Goal: Information Seeking & Learning: Get advice/opinions

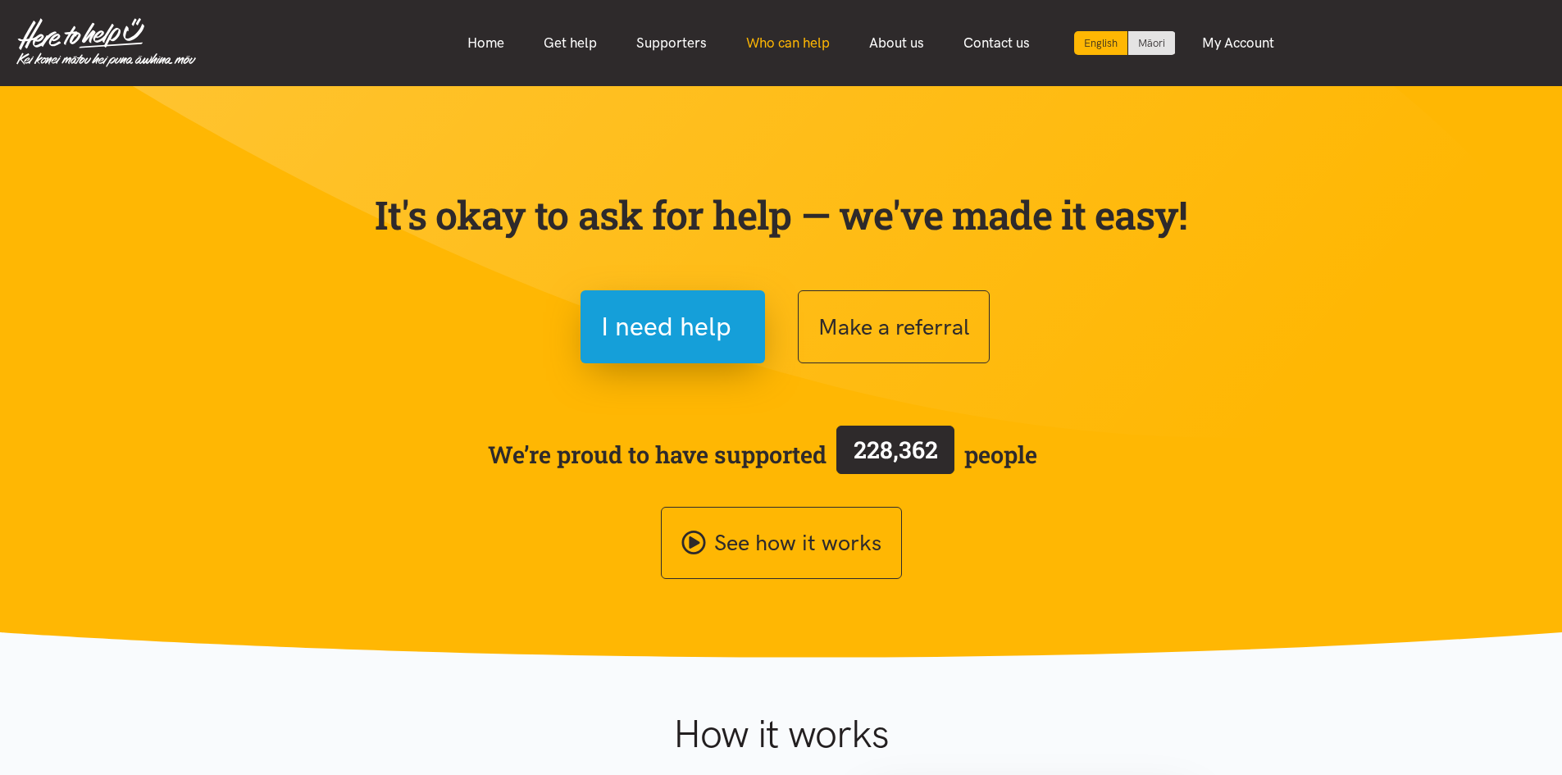
click at [770, 36] on link "Who can help" at bounding box center [788, 42] width 123 height 35
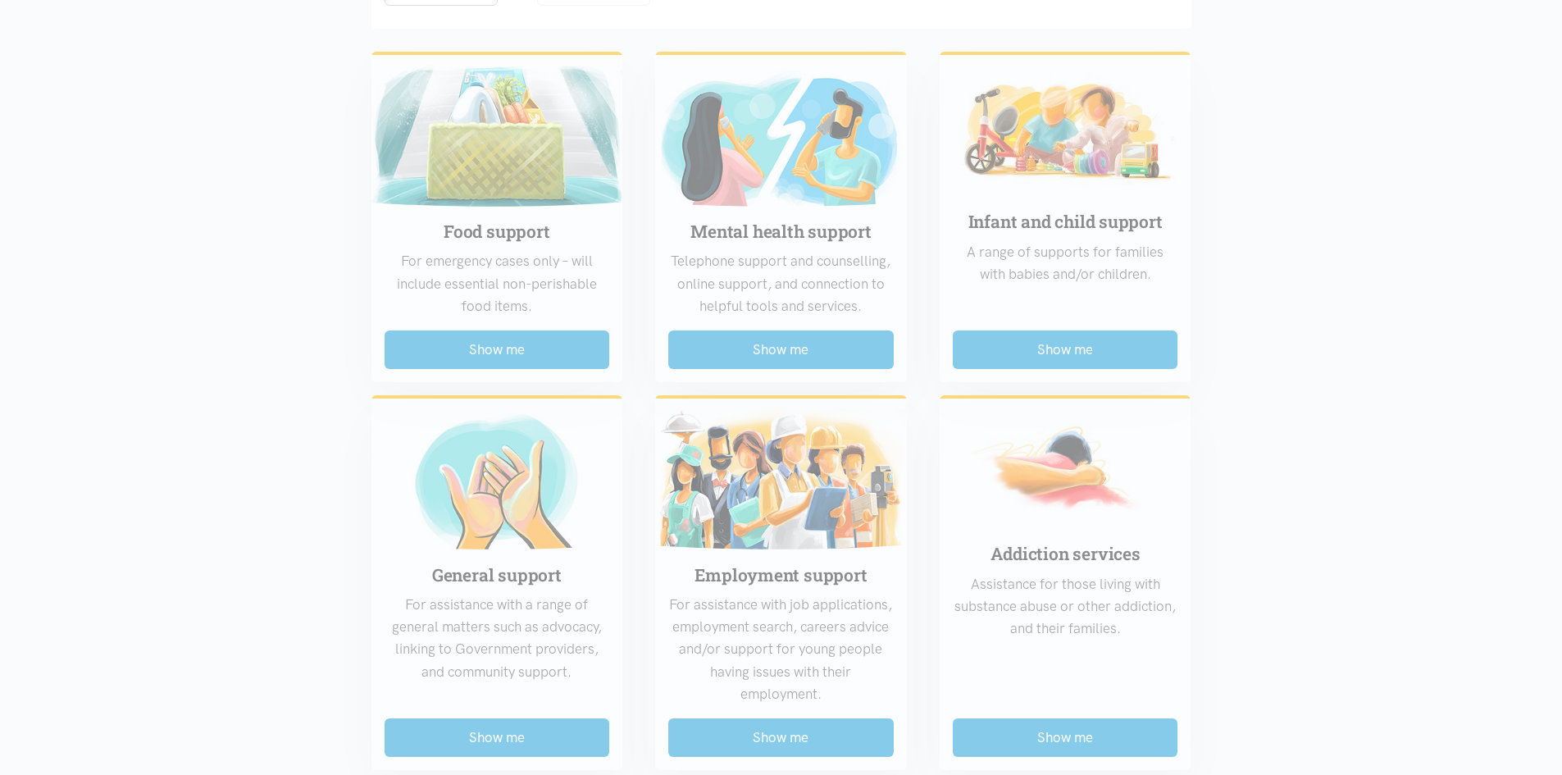
scroll to position [574, 0]
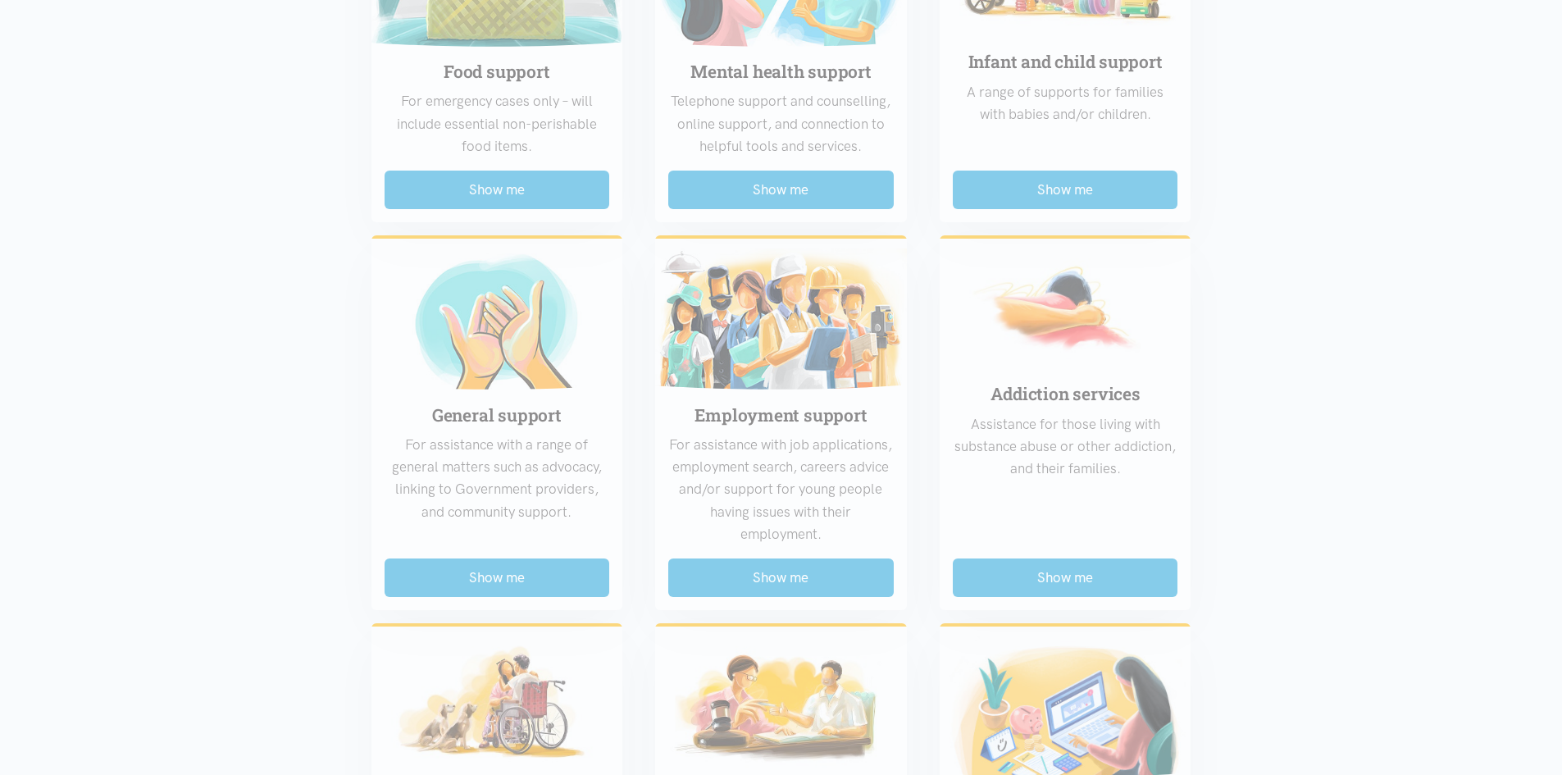
click at [535, 193] on div "Food support For emergency cases only – will include essential non-perishable f…" at bounding box center [781, 589] width 853 height 1420
click at [540, 192] on div "Food support For emergency cases only – will include essential non-perishable f…" at bounding box center [781, 589] width 853 height 1420
click at [961, 210] on div "Food support For emergency cases only – will include essential non-perishable f…" at bounding box center [781, 589] width 853 height 1420
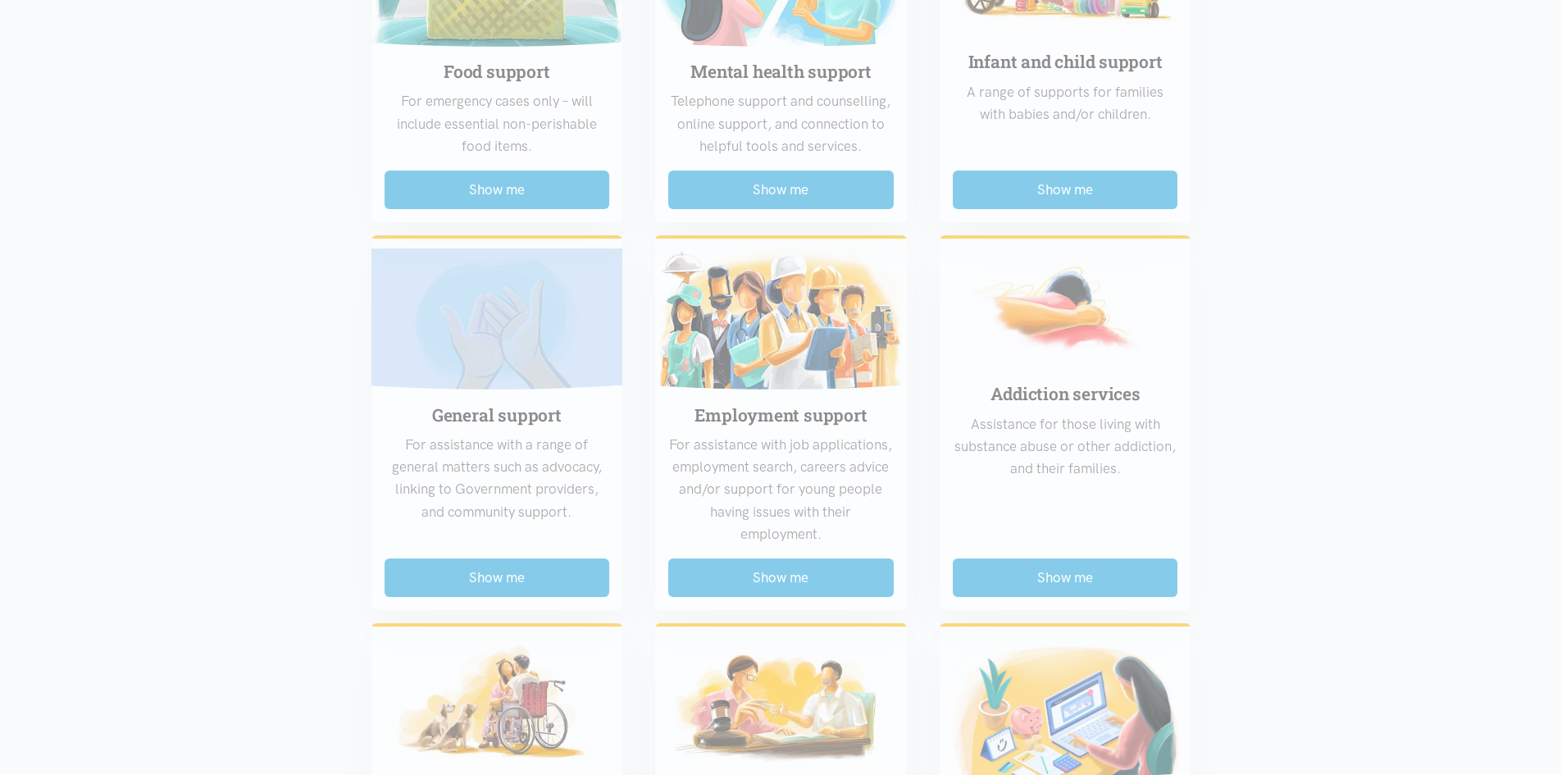
click at [961, 210] on div "Food support For emergency cases only – will include essential non-perishable f…" at bounding box center [781, 589] width 853 height 1420
drag, startPoint x: 961, startPoint y: 208, endPoint x: 960, endPoint y: 232, distance: 23.8
click at [960, 208] on div "Food support For emergency cases only – will include essential non-perishable f…" at bounding box center [781, 589] width 853 height 1420
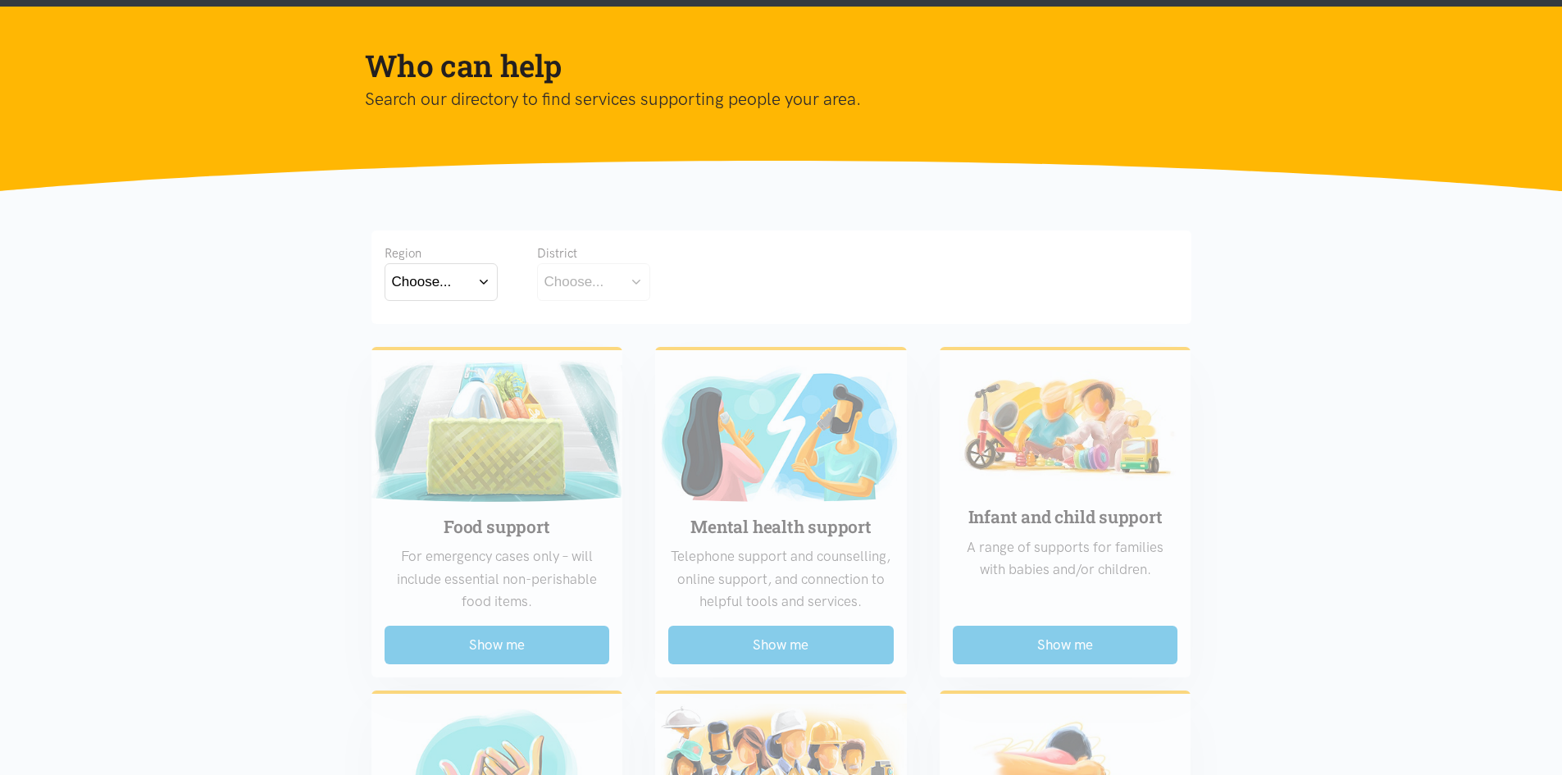
scroll to position [0, 0]
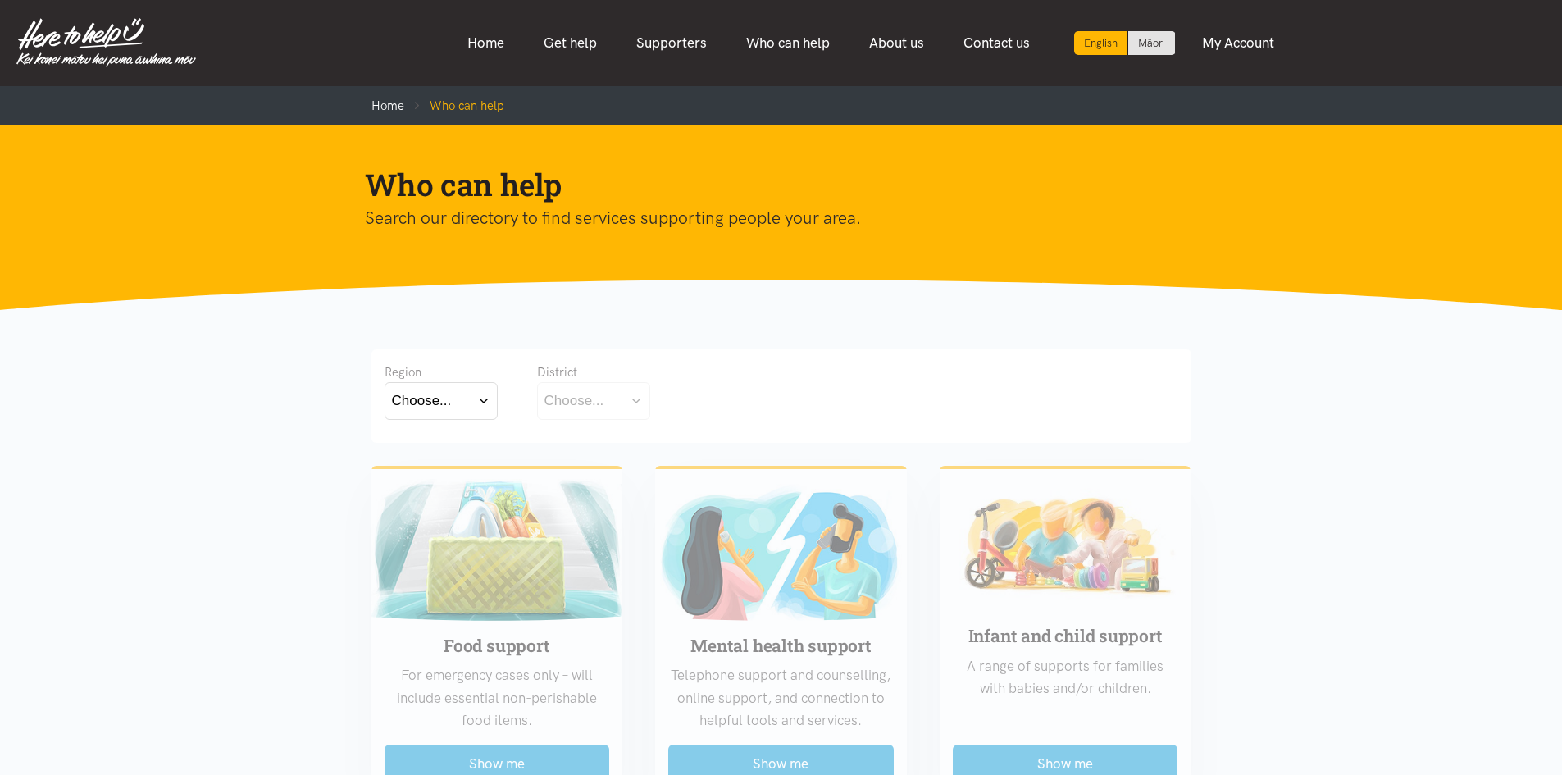
drag, startPoint x: 439, startPoint y: 625, endPoint x: 447, endPoint y: 620, distance: 9.6
drag, startPoint x: 363, startPoint y: 467, endPoint x: 1220, endPoint y: -49, distance: 1001.1
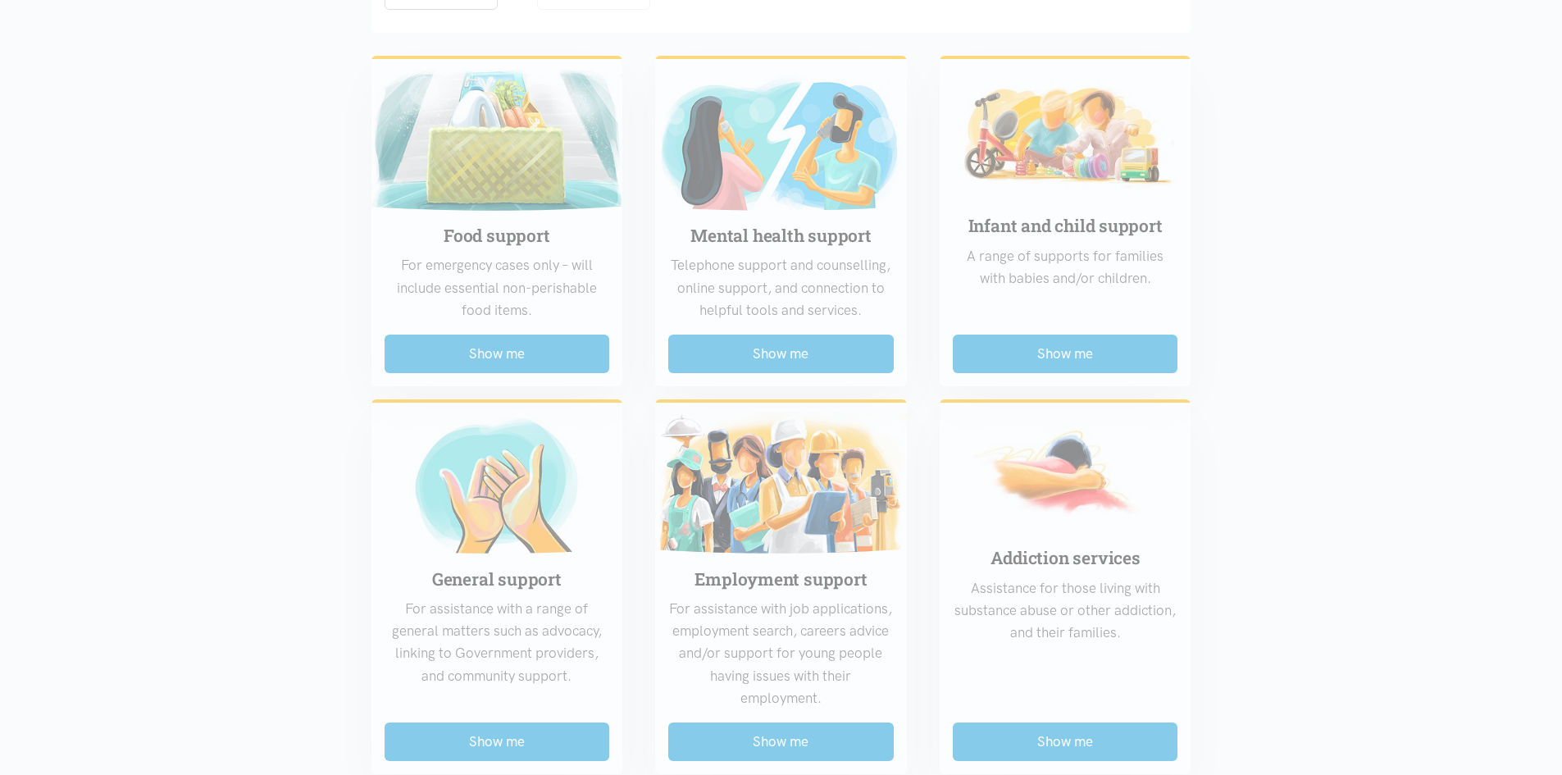
click at [514, 325] on div "Food support For emergency cases only – will include essential non-perishable f…" at bounding box center [781, 753] width 853 height 1420
click at [520, 366] on div "Food support For emergency cases only – will include essential non-perishable f…" at bounding box center [781, 753] width 853 height 1420
drag, startPoint x: 711, startPoint y: 353, endPoint x: 732, endPoint y: 350, distance: 20.7
click at [732, 350] on div "Food support For emergency cases only – will include essential non-perishable f…" at bounding box center [781, 753] width 853 height 1420
click at [738, 349] on div "Food support For emergency cases only – will include essential non-perishable f…" at bounding box center [781, 753] width 853 height 1420
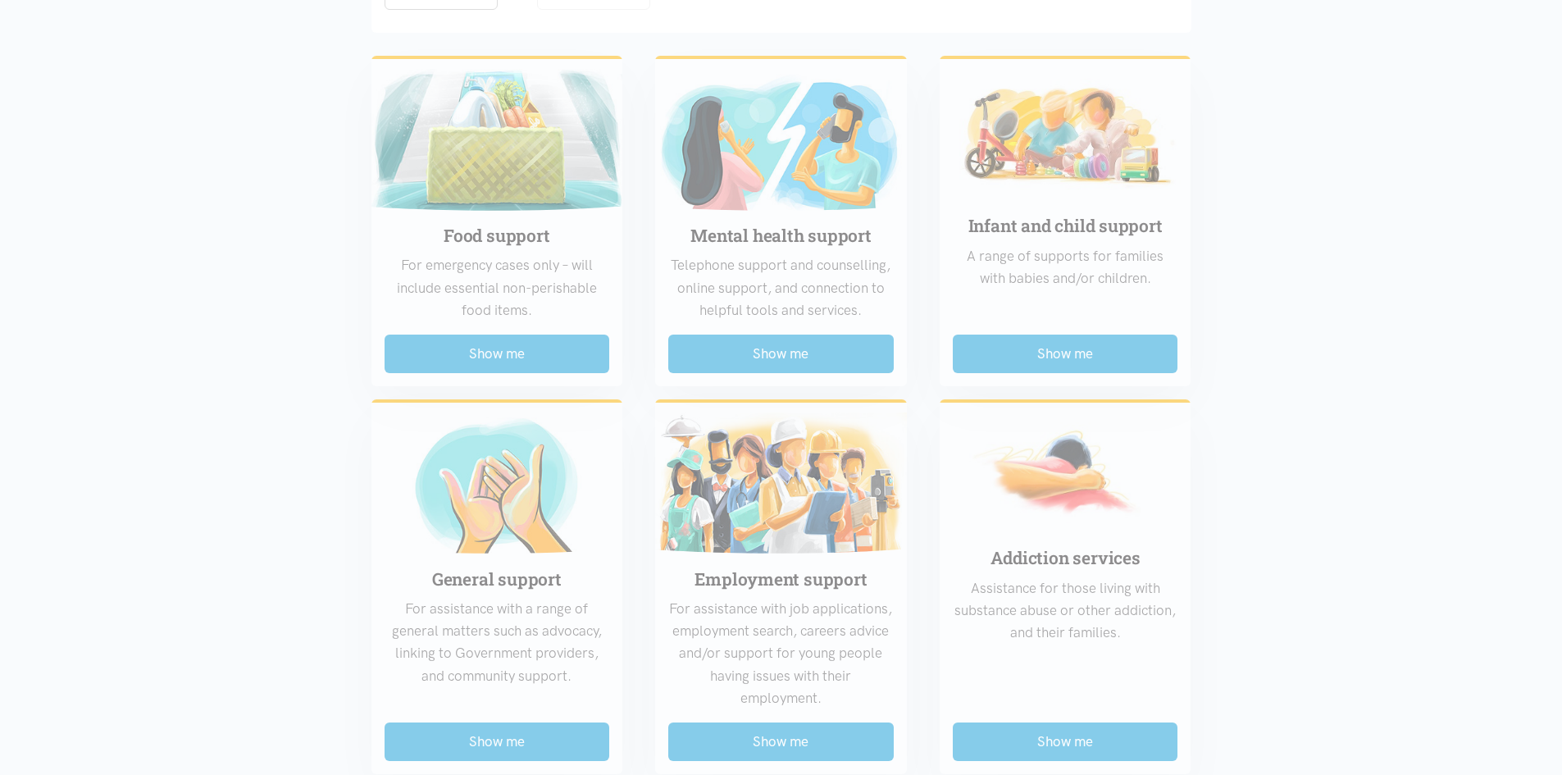
click at [1079, 352] on div "Food support For emergency cases only – will include essential non-perishable f…" at bounding box center [781, 753] width 853 height 1420
drag, startPoint x: 1055, startPoint y: 354, endPoint x: 711, endPoint y: 317, distance: 345.6
click at [720, 318] on div "Food support For emergency cases only – will include essential non-perishable f…" at bounding box center [781, 753] width 853 height 1420
click at [1173, 587] on div "Food support For emergency cases only – will include essential non-perishable f…" at bounding box center [781, 753] width 853 height 1420
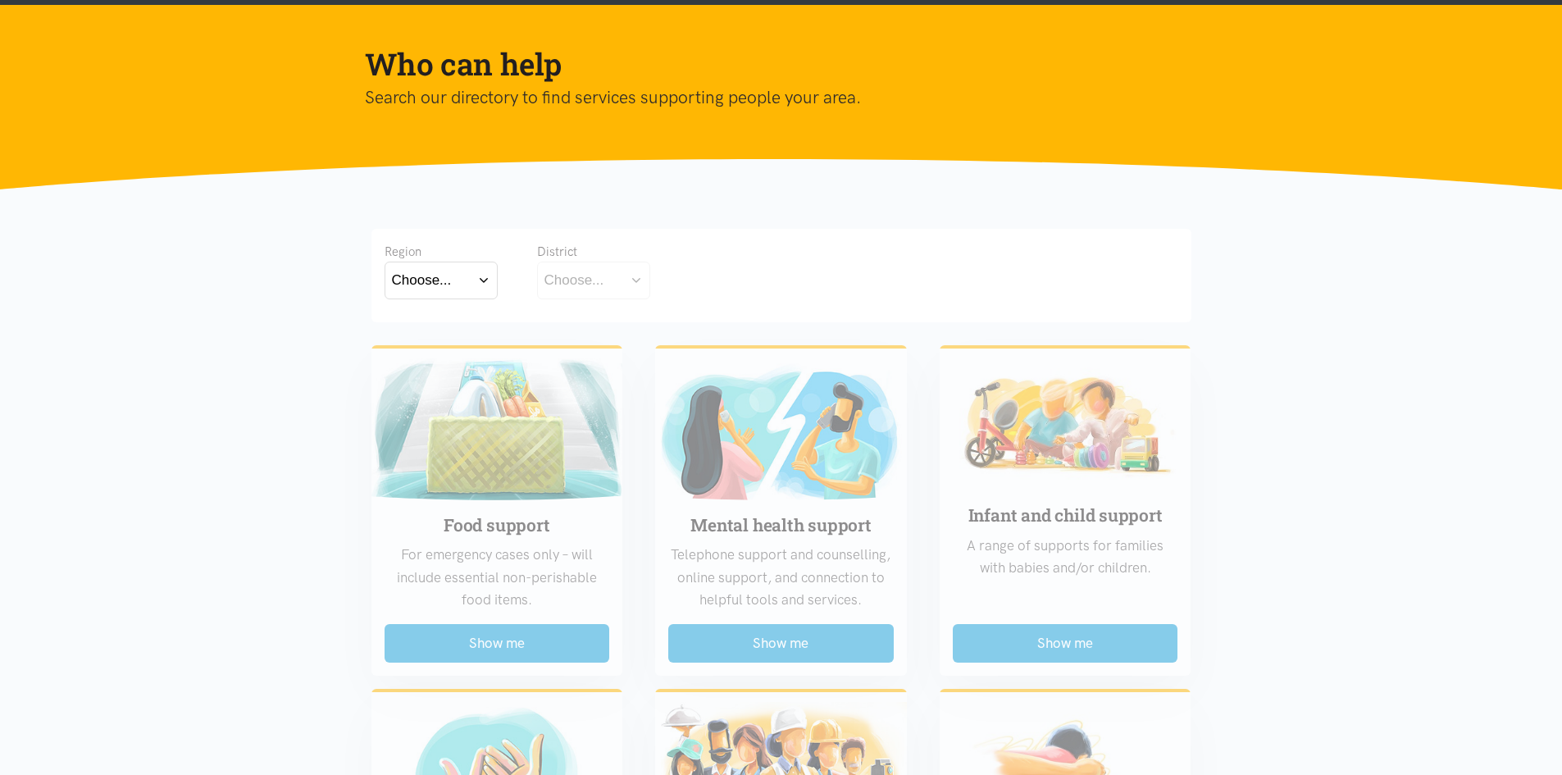
scroll to position [246, 0]
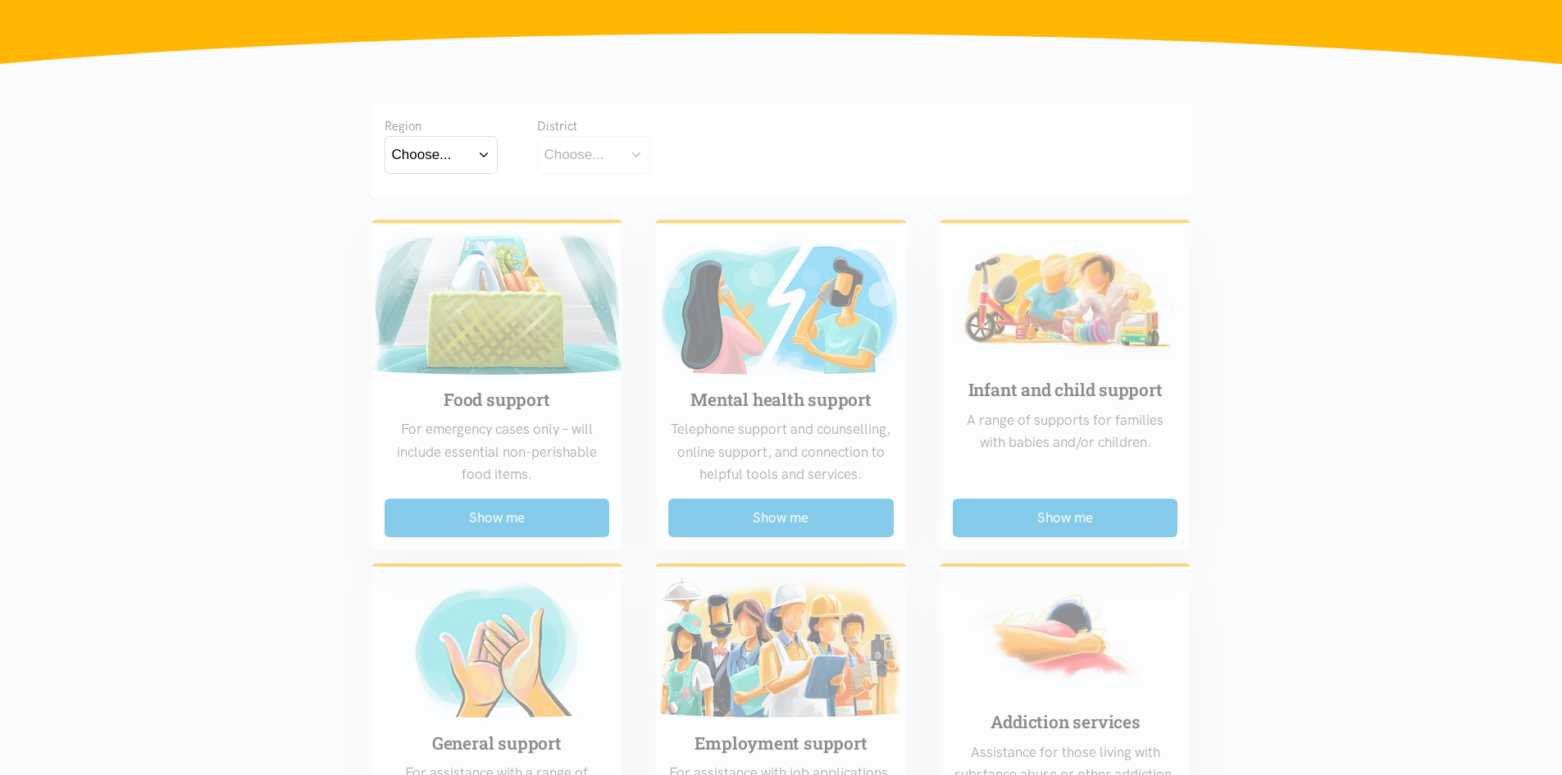
click at [454, 158] on button "Choose..." at bounding box center [441, 154] width 113 height 37
click at [434, 211] on label "Bay of Plenty" at bounding box center [437, 202] width 90 height 21
click at [0, 0] on input "Bay of Plenty" at bounding box center [0, 0] width 0 height 0
click at [445, 159] on div "Bay of Plenty" at bounding box center [431, 155] width 79 height 22
click at [441, 229] on label "[GEOGRAPHIC_DATA]" at bounding box center [441, 227] width 98 height 21
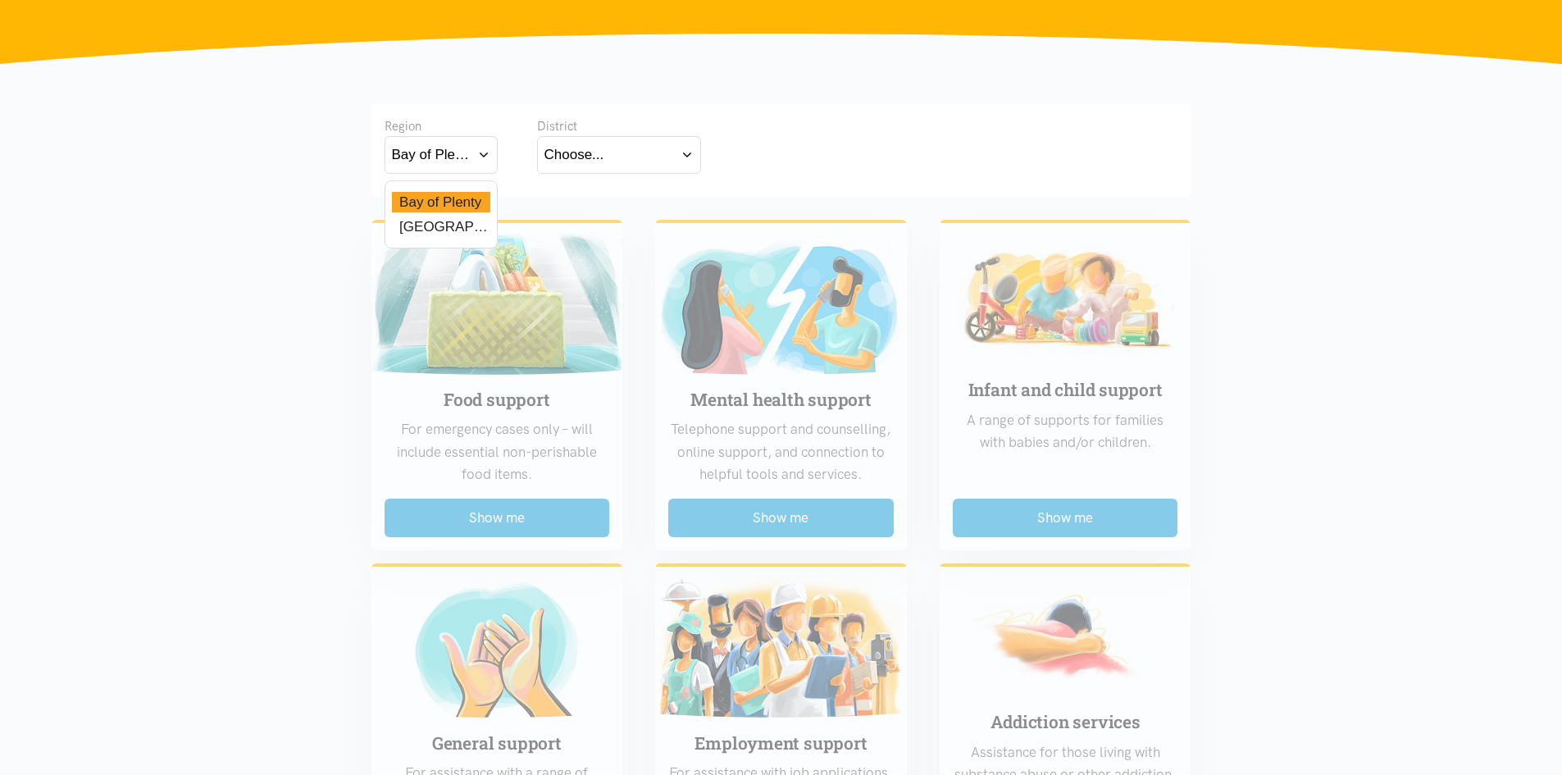
click at [0, 0] on input "[GEOGRAPHIC_DATA]" at bounding box center [0, 0] width 0 height 0
click at [622, 157] on button "Choose..." at bounding box center [619, 154] width 164 height 37
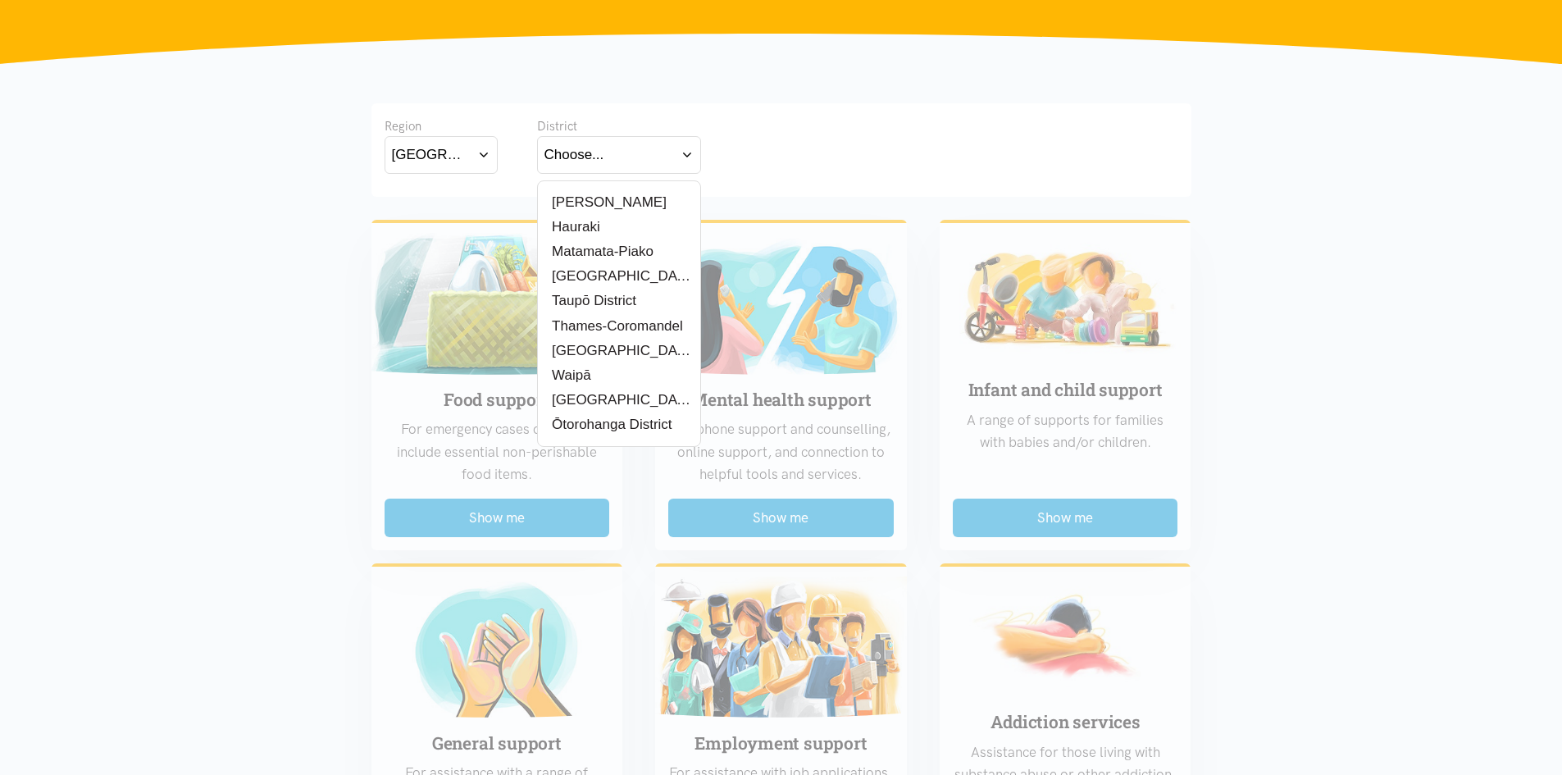
click at [602, 319] on label "Thames-Coromandel" at bounding box center [614, 326] width 139 height 21
click at [0, 0] on input "Thames-Coromandel" at bounding box center [0, 0] width 0 height 0
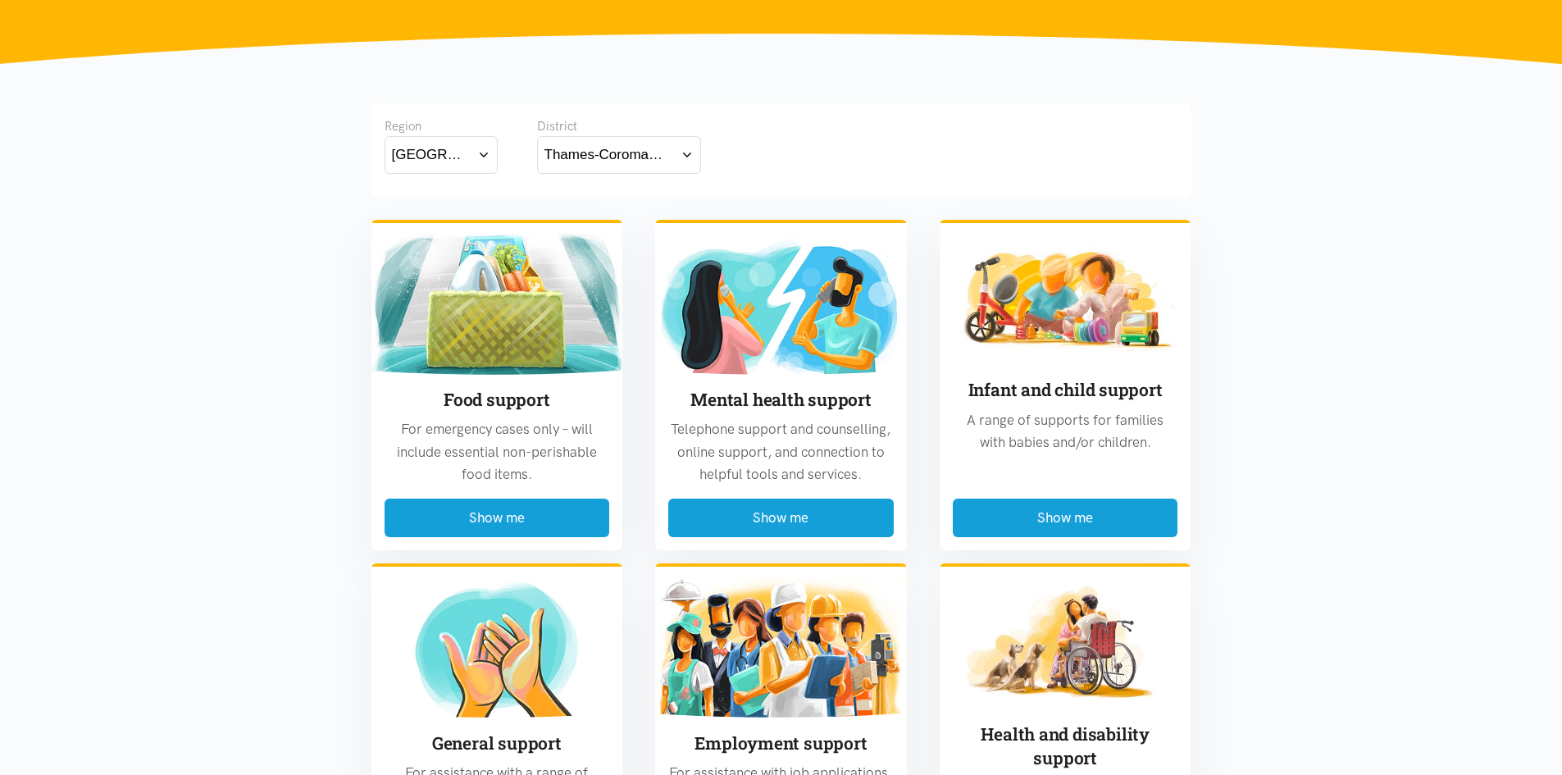
click at [430, 148] on div "[GEOGRAPHIC_DATA]" at bounding box center [431, 155] width 79 height 22
click at [460, 199] on label "Bay of Plenty" at bounding box center [437, 202] width 90 height 21
click at [0, 0] on input "Bay of Plenty" at bounding box center [0, 0] width 0 height 0
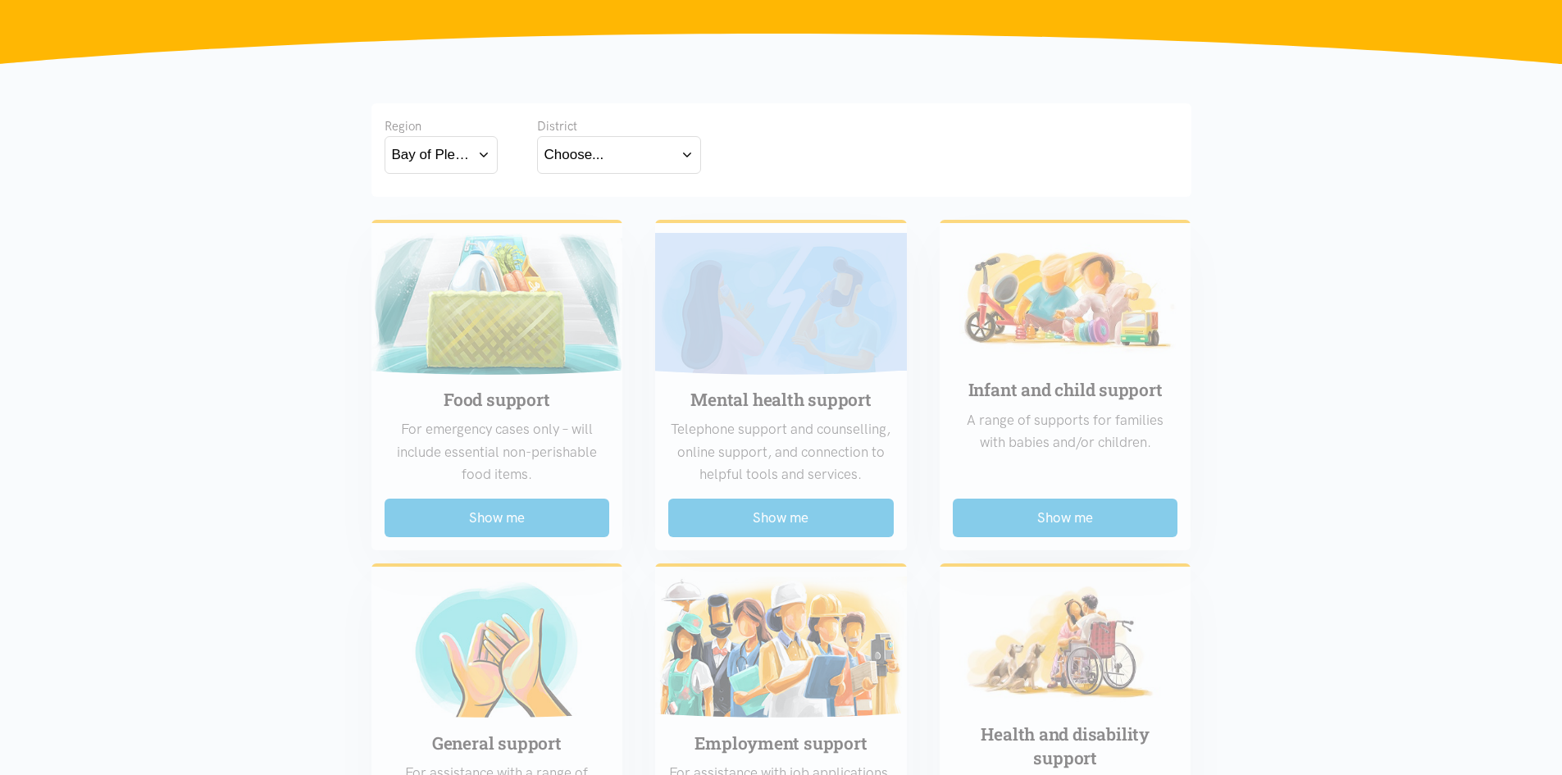
click at [463, 162] on div "Bay of Plenty" at bounding box center [431, 155] width 79 height 22
click at [604, 155] on button "Choose..." at bounding box center [619, 154] width 164 height 37
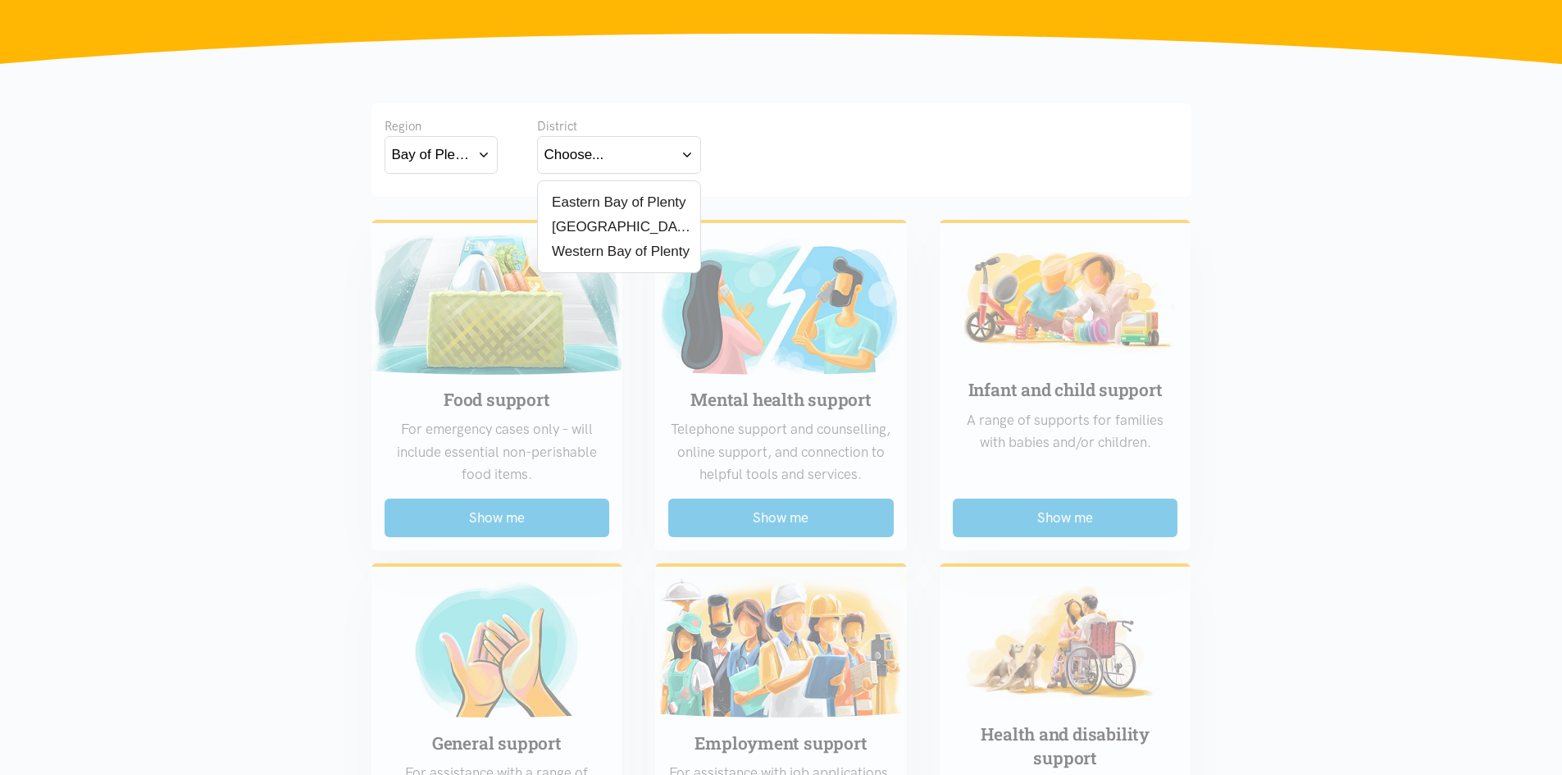
click at [607, 226] on label "[GEOGRAPHIC_DATA]" at bounding box center [619, 227] width 149 height 21
click at [0, 0] on input "[GEOGRAPHIC_DATA]" at bounding box center [0, 0] width 0 height 0
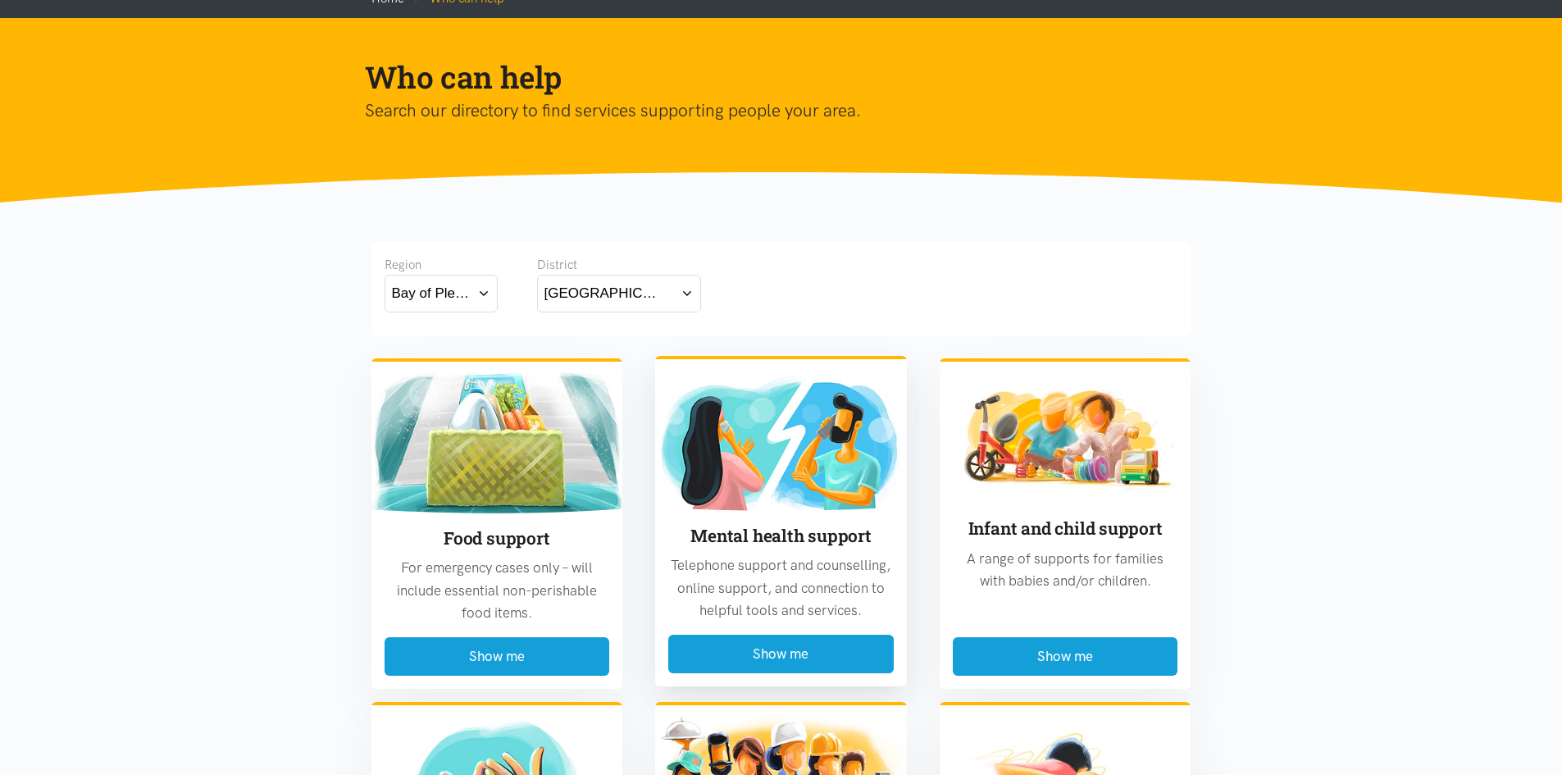
scroll to position [0, 0]
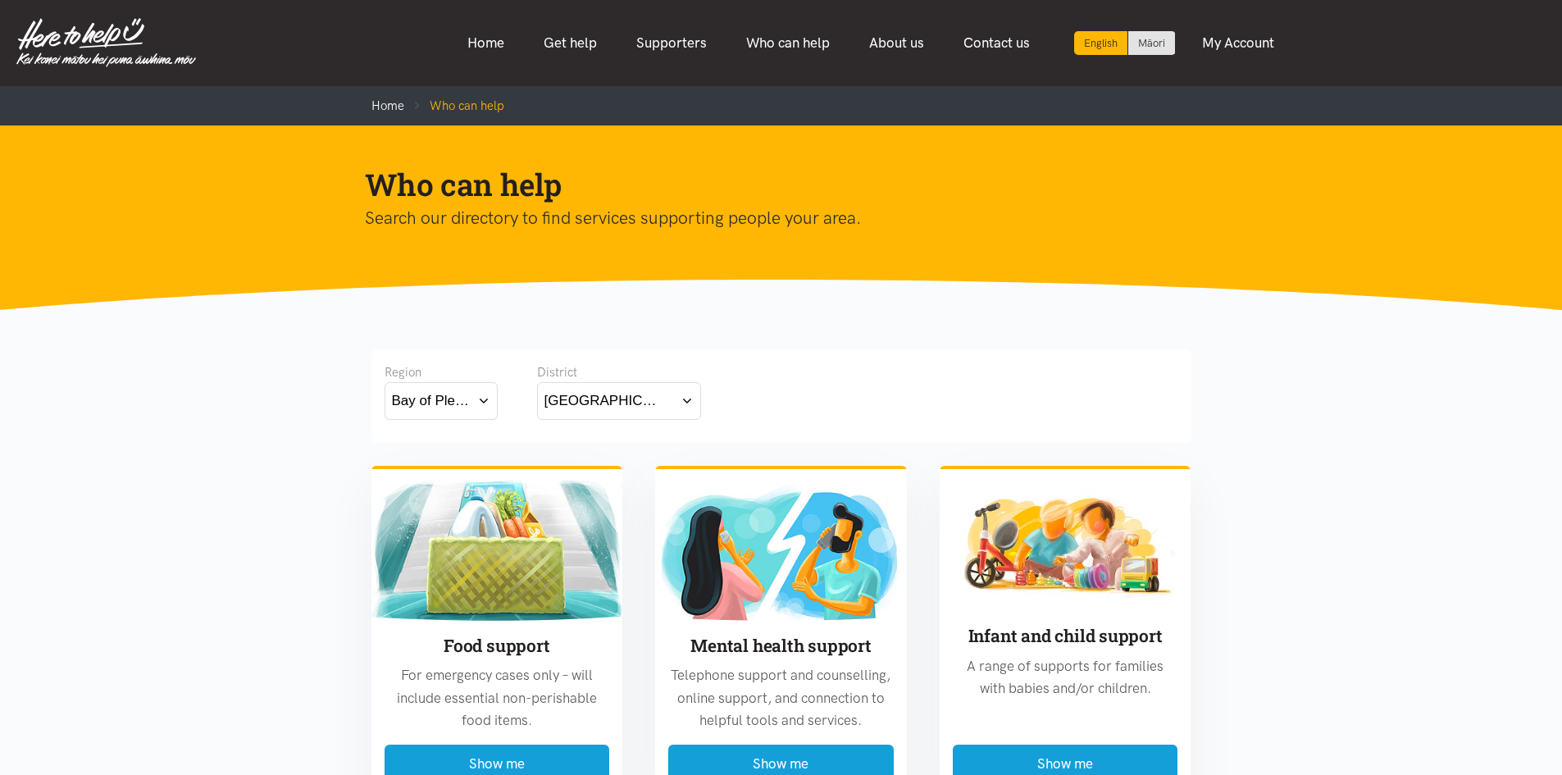
click at [465, 395] on div "Bay of Plenty" at bounding box center [431, 401] width 79 height 22
click at [463, 470] on div "[GEOGRAPHIC_DATA]" at bounding box center [441, 473] width 98 height 21
click at [426, 470] on label "[GEOGRAPHIC_DATA]" at bounding box center [441, 473] width 98 height 21
click at [0, 0] on input "[GEOGRAPHIC_DATA]" at bounding box center [0, 0] width 0 height 0
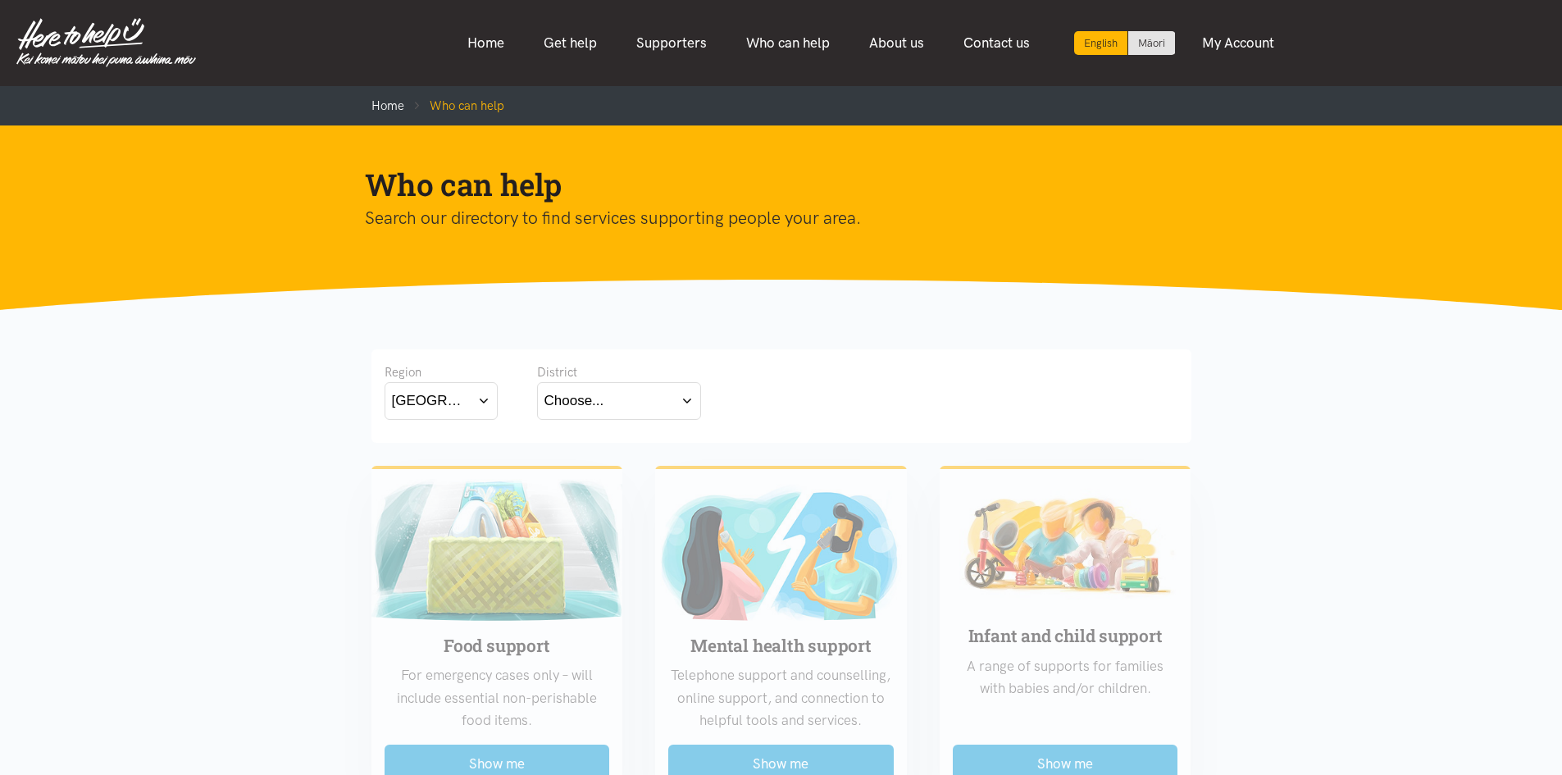
click at [654, 413] on button "Choose..." at bounding box center [619, 400] width 164 height 37
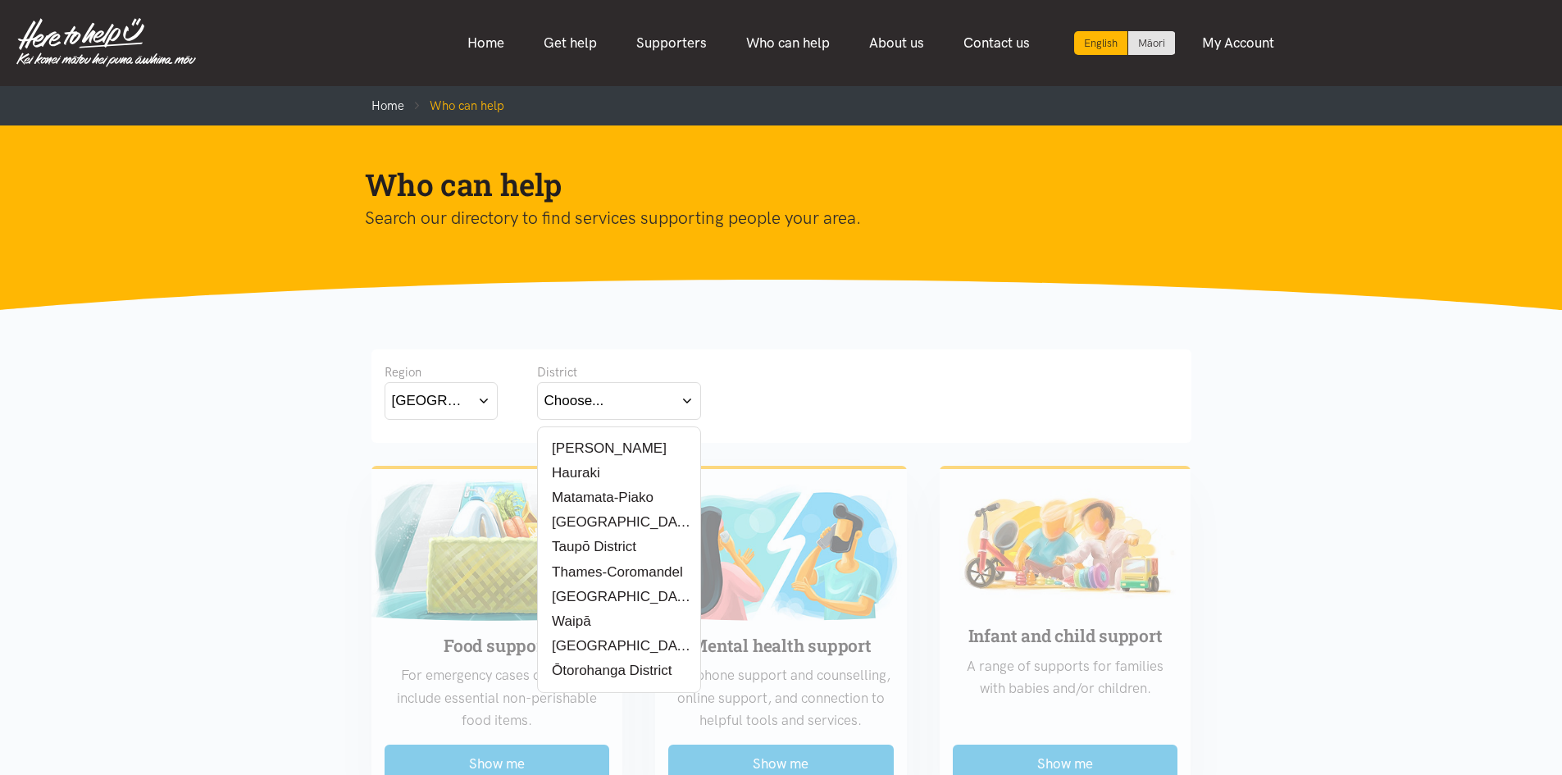
click at [587, 589] on label "Waikato District" at bounding box center [619, 596] width 149 height 21
click at [0, 0] on input "Waikato District" at bounding box center [0, 0] width 0 height 0
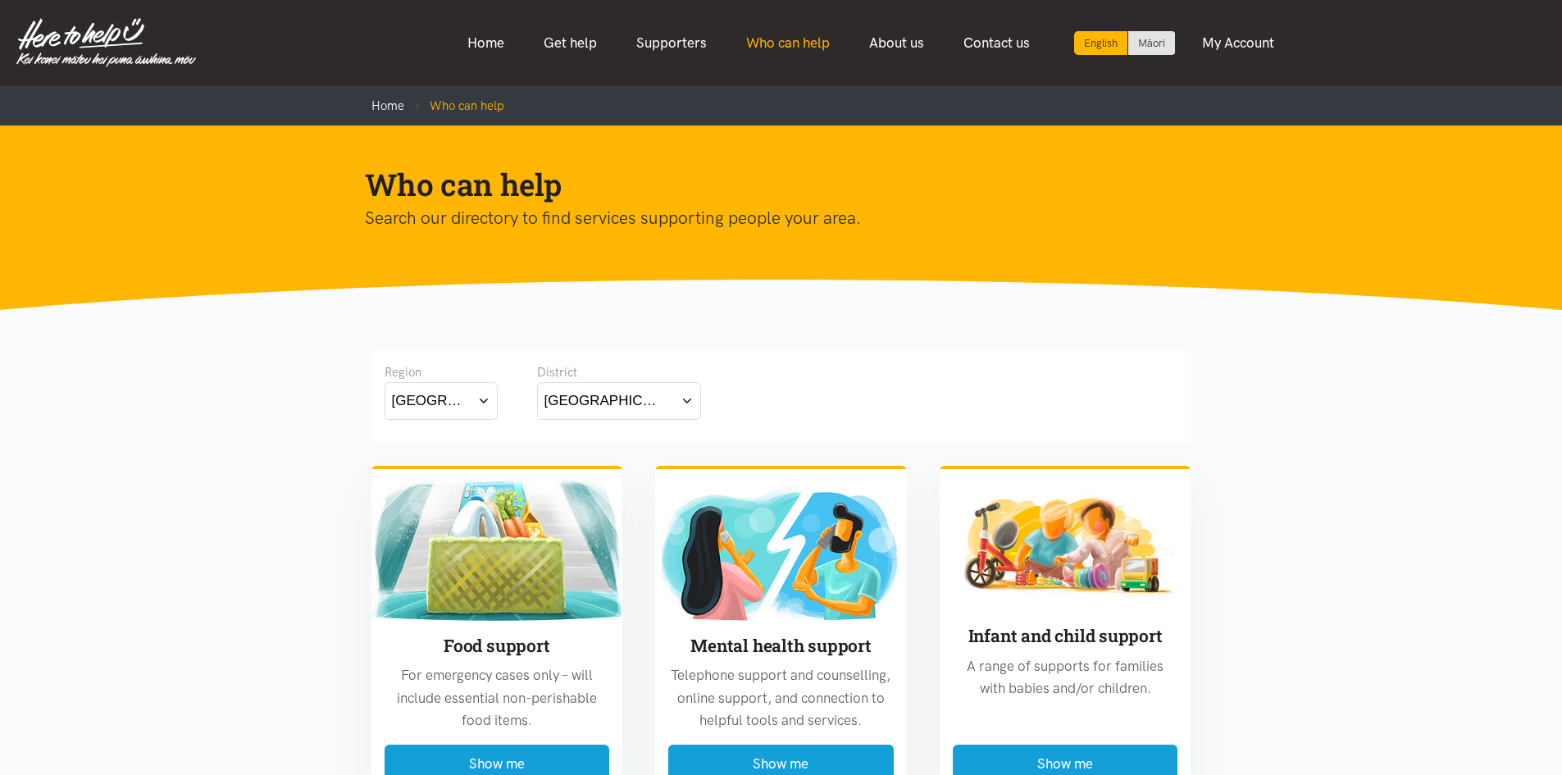
click at [780, 51] on link "Who can help" at bounding box center [788, 42] width 123 height 35
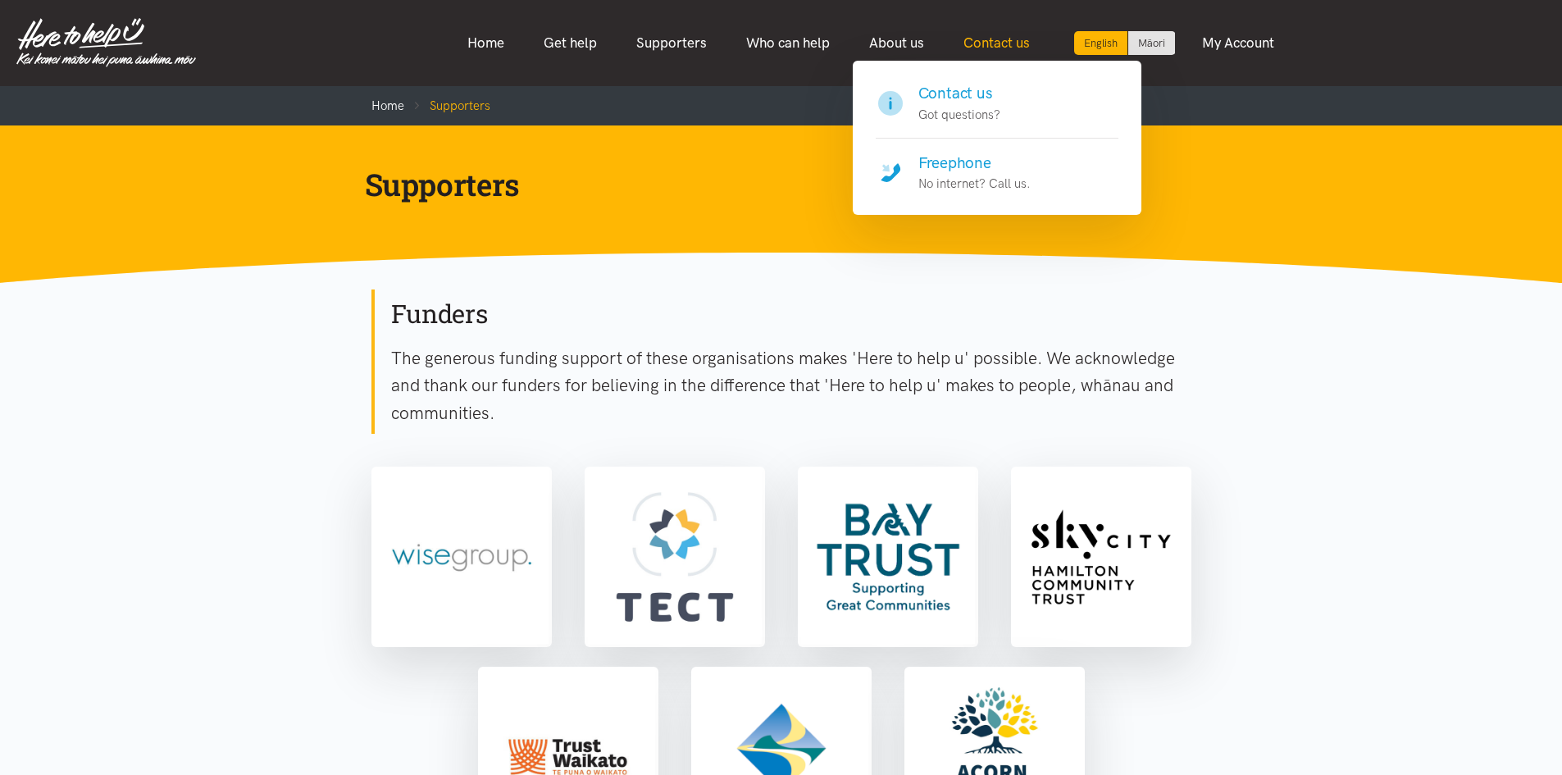
click at [1006, 47] on link "Contact us" at bounding box center [997, 42] width 106 height 35
click at [979, 93] on h4 "Contact us" at bounding box center [960, 93] width 82 height 23
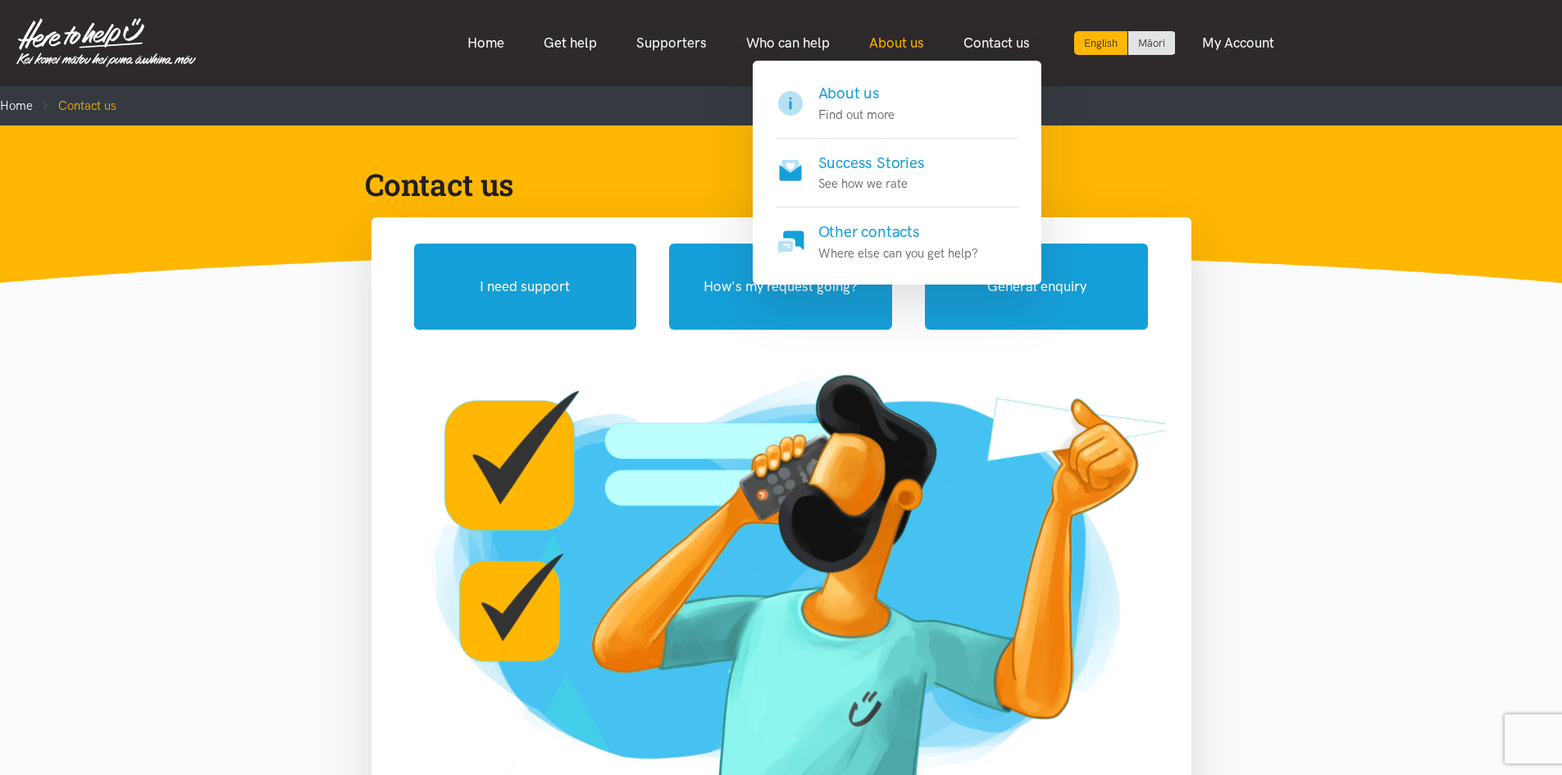
click at [883, 43] on link "About us" at bounding box center [897, 42] width 94 height 35
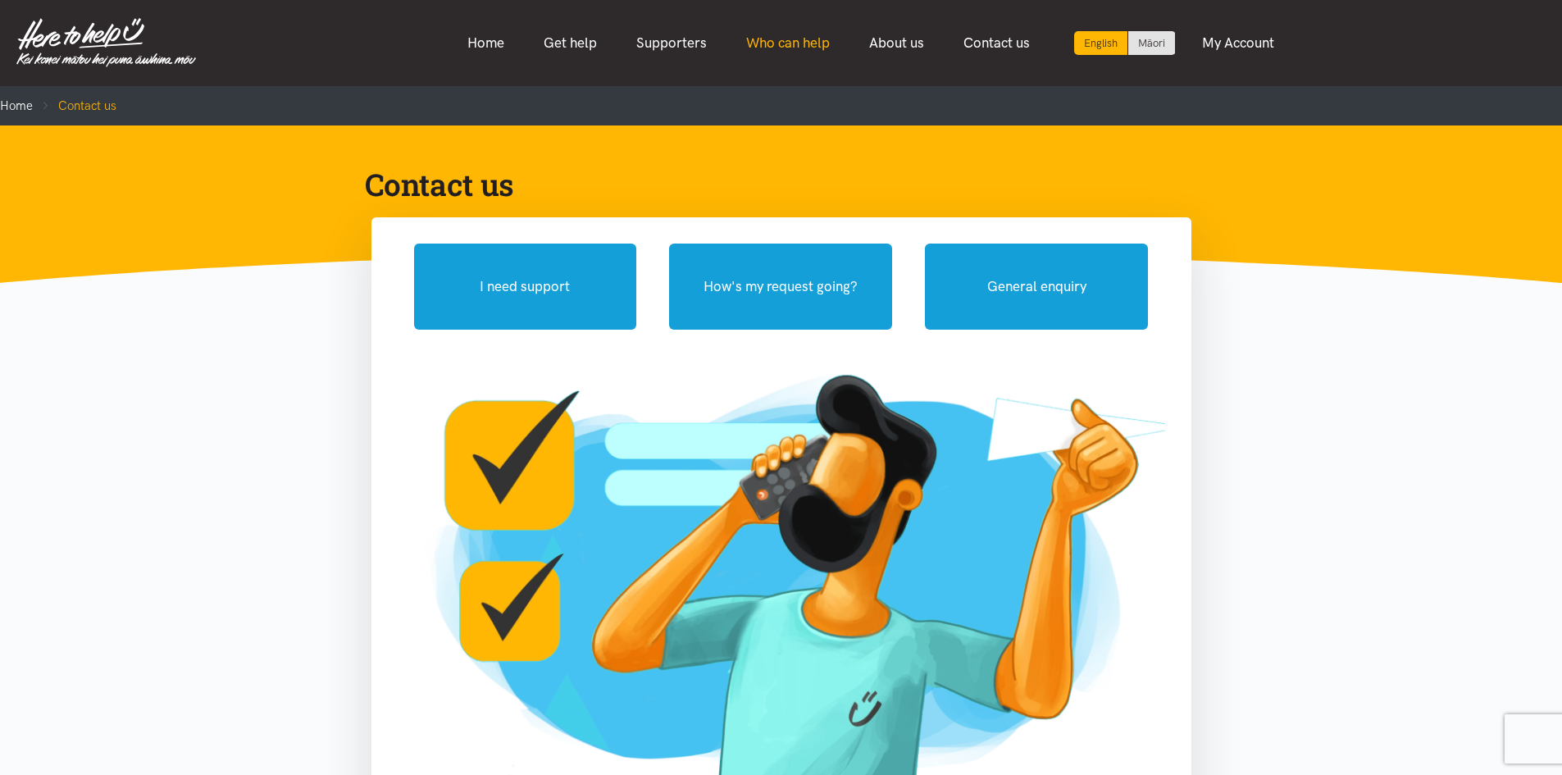
click at [788, 36] on link "Who can help" at bounding box center [788, 42] width 123 height 35
